Goal: Task Accomplishment & Management: Use online tool/utility

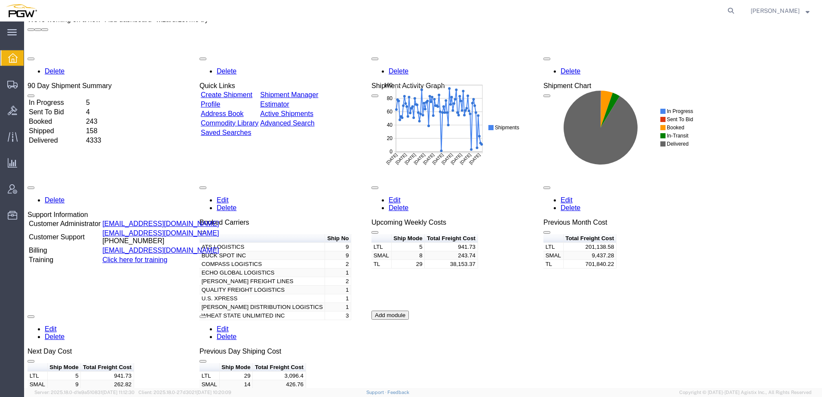
scroll to position [25, 0]
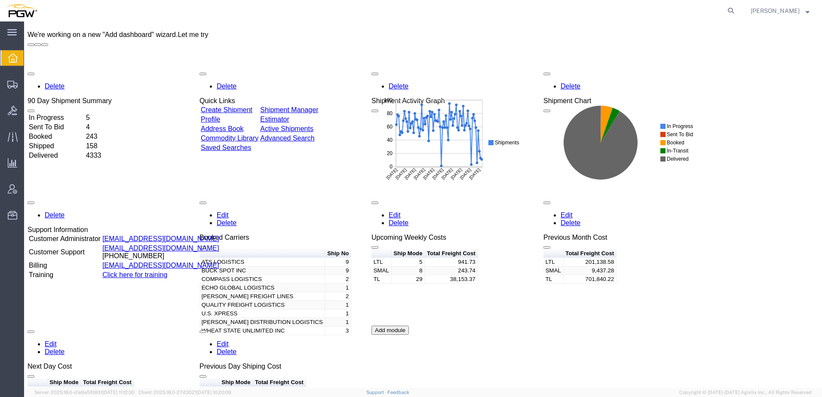
click at [375, 203] on span "button" at bounding box center [375, 203] width 0 height 0
click at [401, 212] on link "Edit" at bounding box center [395, 215] width 12 height 7
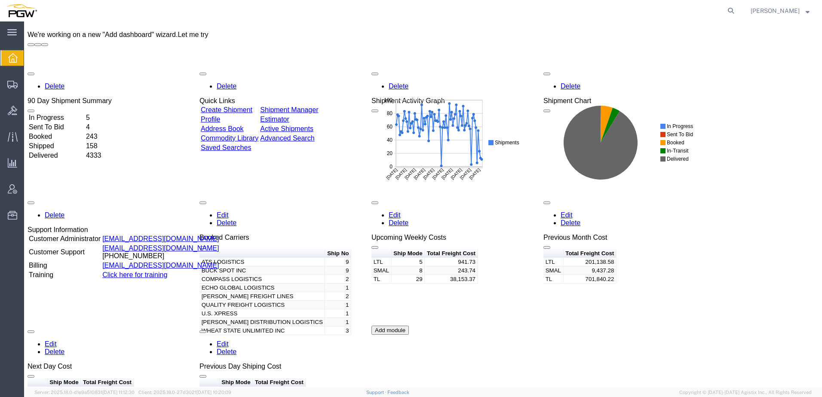
click at [409, 335] on div "Add module" at bounding box center [389, 330] width 37 height 9
click at [409, 335] on button "Add module" at bounding box center [389, 330] width 37 height 9
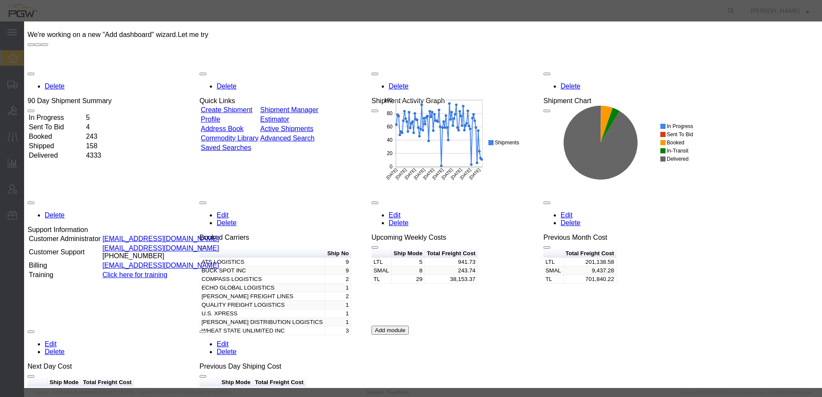
select select "SHIPMANAGER"
type input "Previous Week Costs"
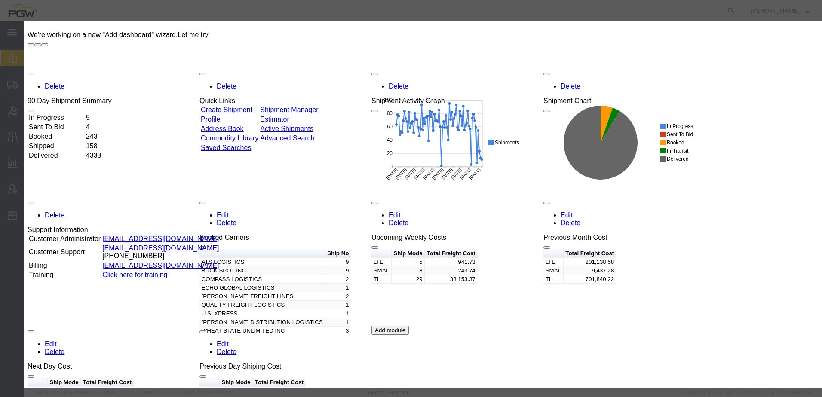
select select "table"
select select "shipstatus"
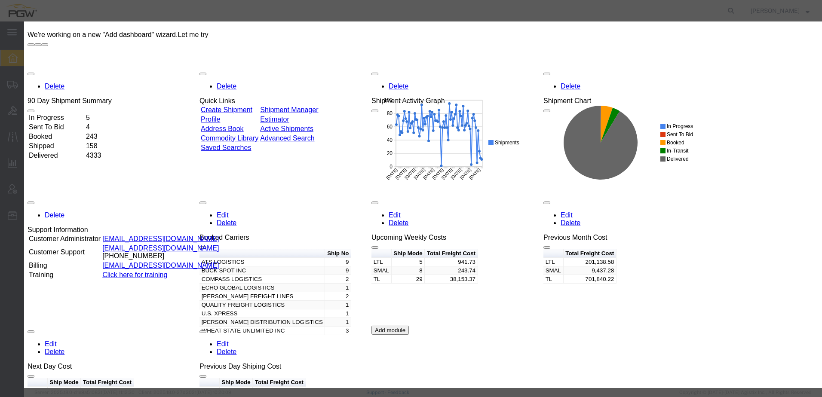
select select
select select "in"
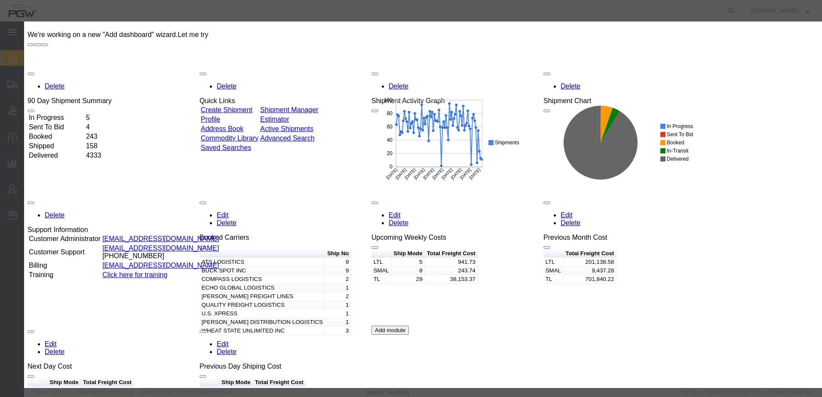
select select "BOOK"
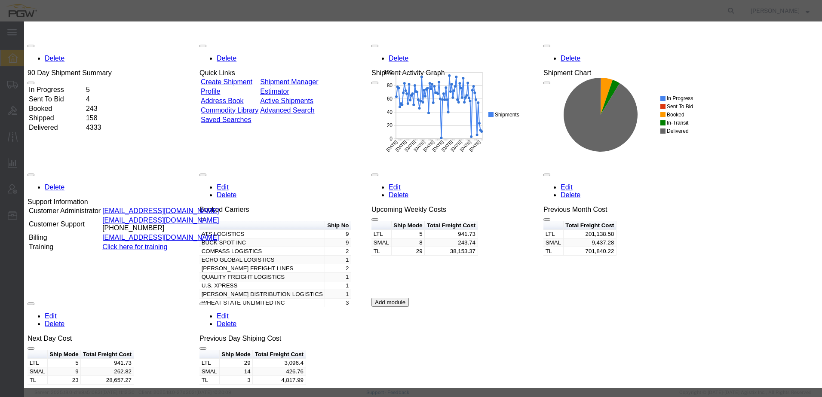
scroll to position [68, 0]
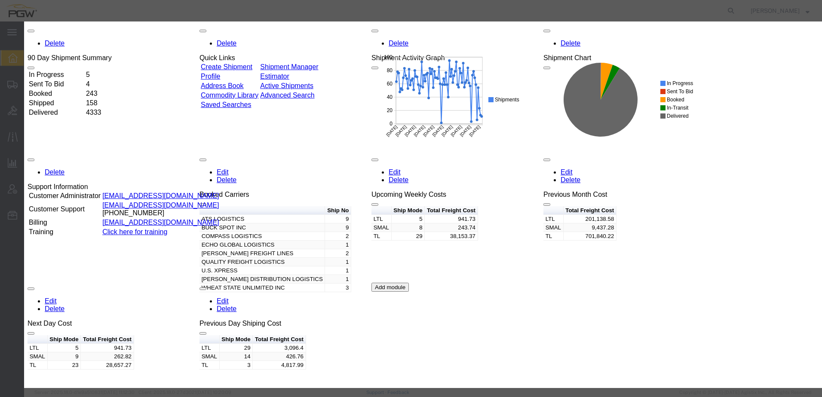
select select "shipmode"
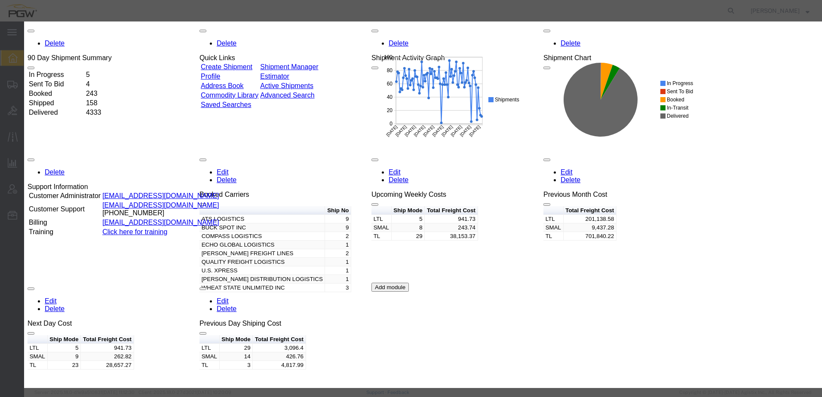
select select "count"
select select "1week"
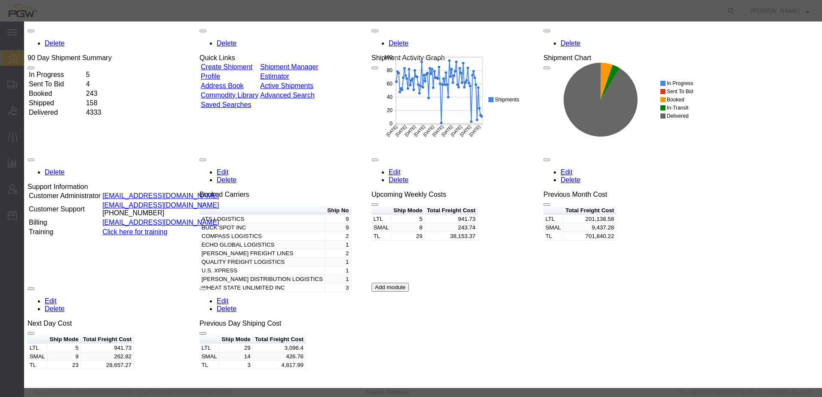
select select "totalfreightcost"
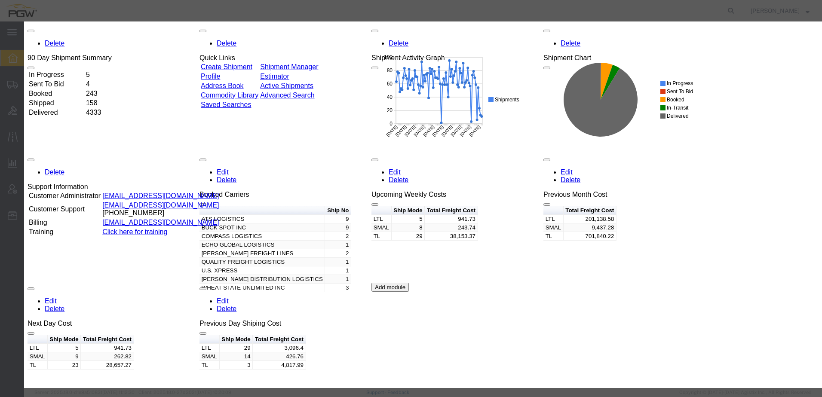
select select "ALL"
select select "sum"
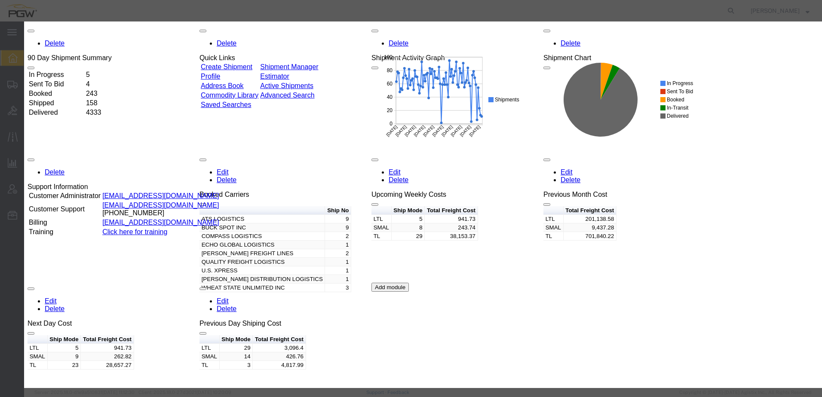
select select "1week"
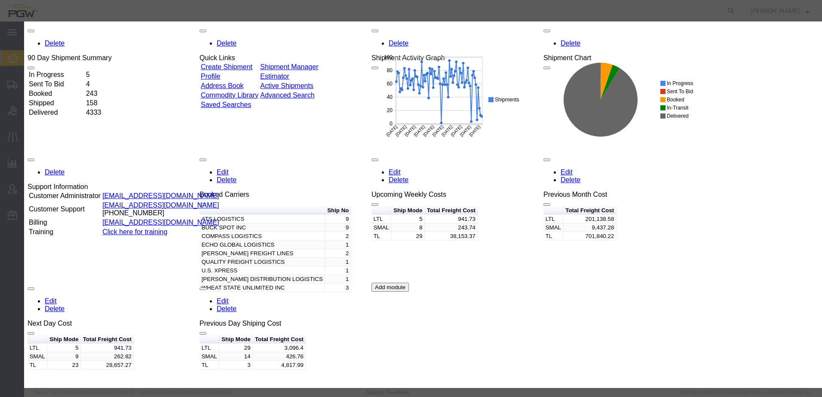
select select "shipmode"
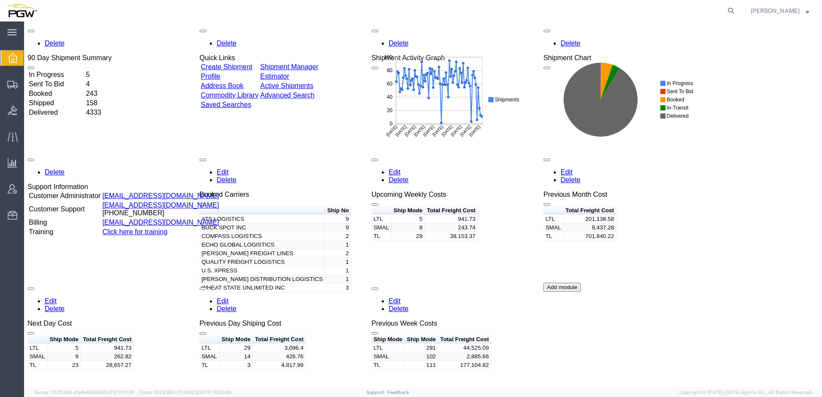
click at [229, 297] on link "Edit" at bounding box center [223, 300] width 12 height 7
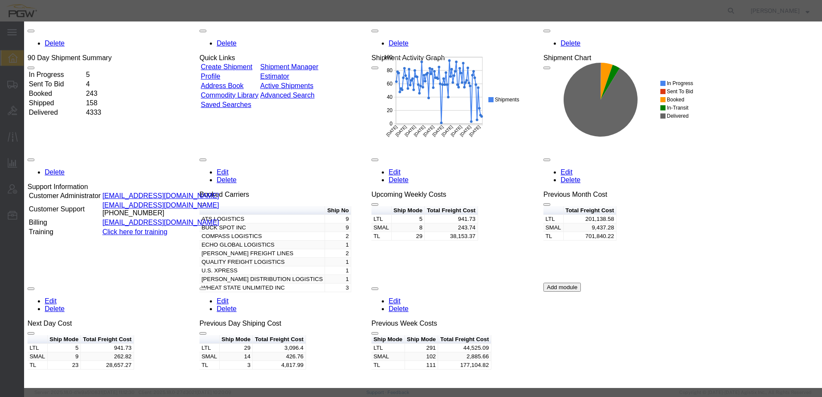
select select "BOOK"
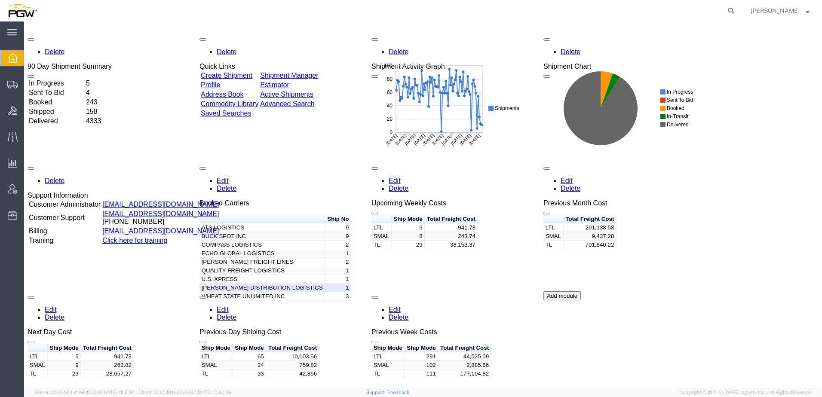
scroll to position [68, 0]
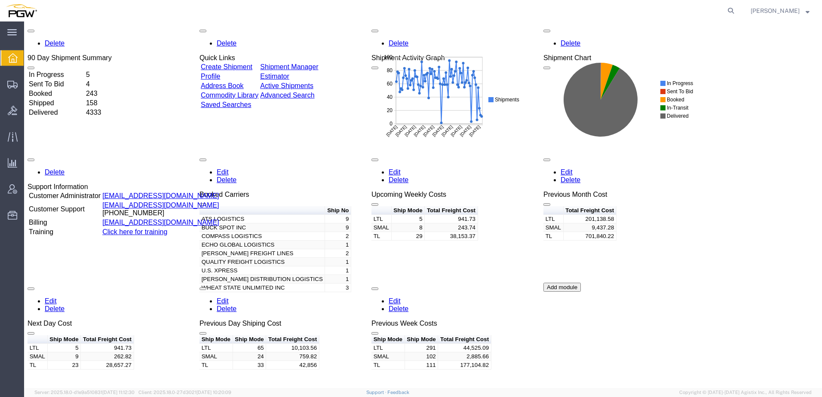
click at [57, 297] on link "Edit" at bounding box center [51, 300] width 12 height 7
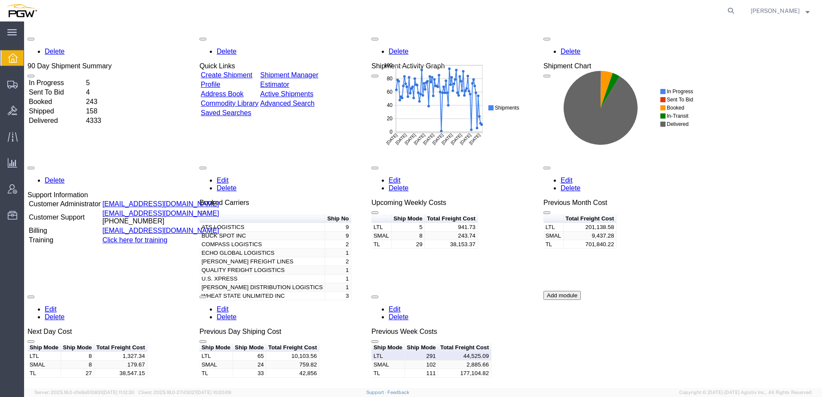
scroll to position [68, 0]
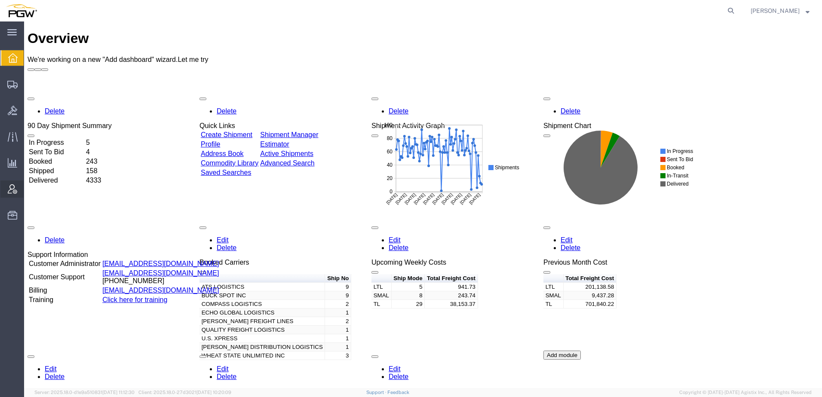
click at [30, 189] on span "Account Admin" at bounding box center [27, 189] width 6 height 17
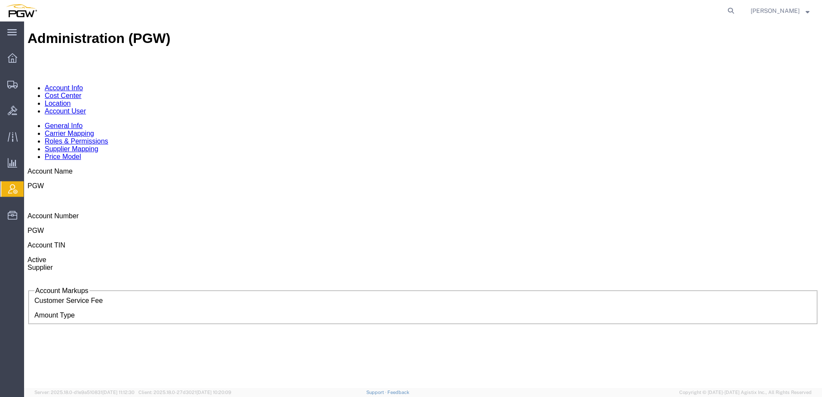
click at [71, 100] on link "Location" at bounding box center [58, 103] width 26 height 7
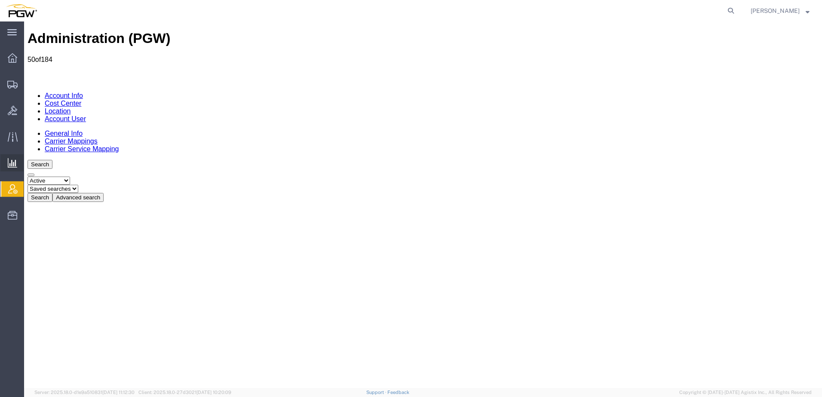
click at [0, 0] on span "Saved Reports" at bounding box center [0, 0] width 0 height 0
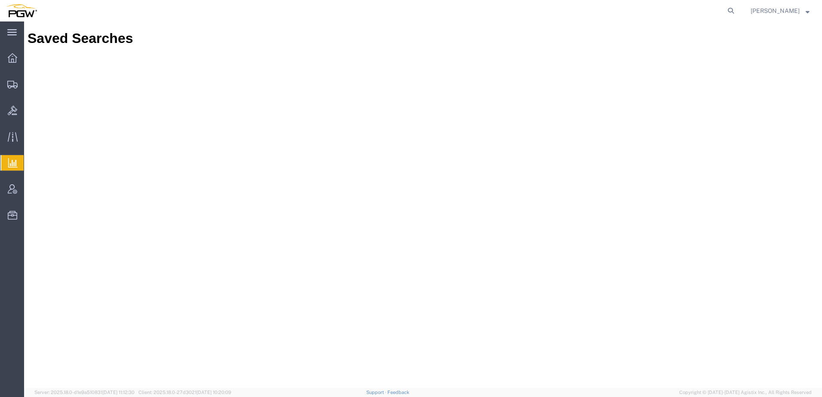
click at [0, 0] on span "Saved Reports" at bounding box center [0, 0] width 0 height 0
